Goal: Task Accomplishment & Management: Manage account settings

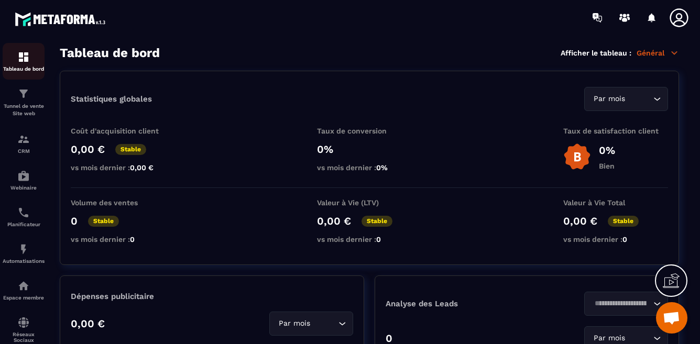
click at [26, 53] on img at bounding box center [23, 57] width 13 height 13
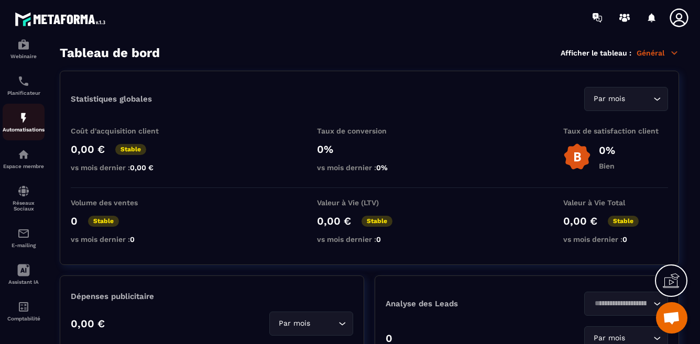
scroll to position [140, 0]
click at [678, 17] on icon at bounding box center [678, 17] width 21 height 21
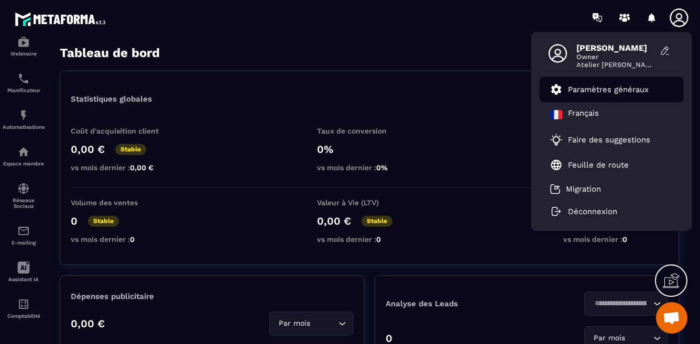
click at [620, 86] on p "Paramètres généraux" at bounding box center [608, 89] width 81 height 9
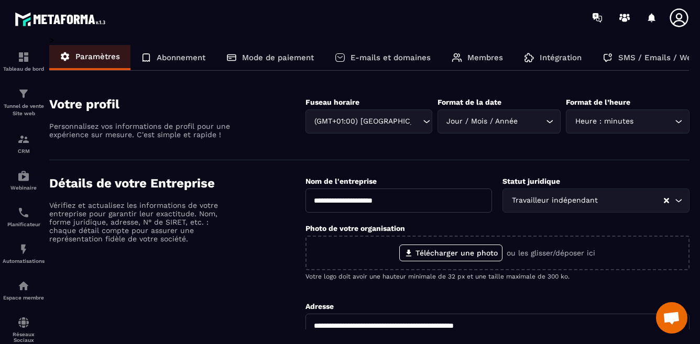
click at [288, 56] on p "Mode de paiement" at bounding box center [278, 57] width 72 height 9
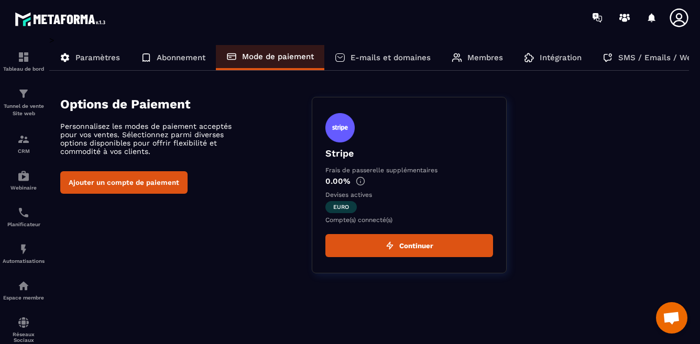
click at [410, 247] on button "Continuer" at bounding box center [409, 245] width 168 height 23
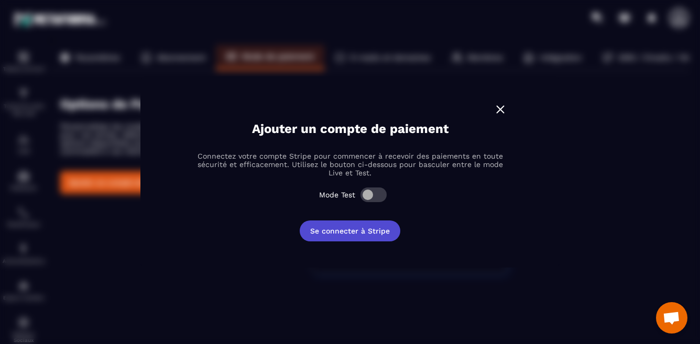
click at [377, 230] on button "Se connecter à Stripe" at bounding box center [350, 231] width 101 height 21
